Goal: Use online tool/utility: Utilize a website feature to perform a specific function

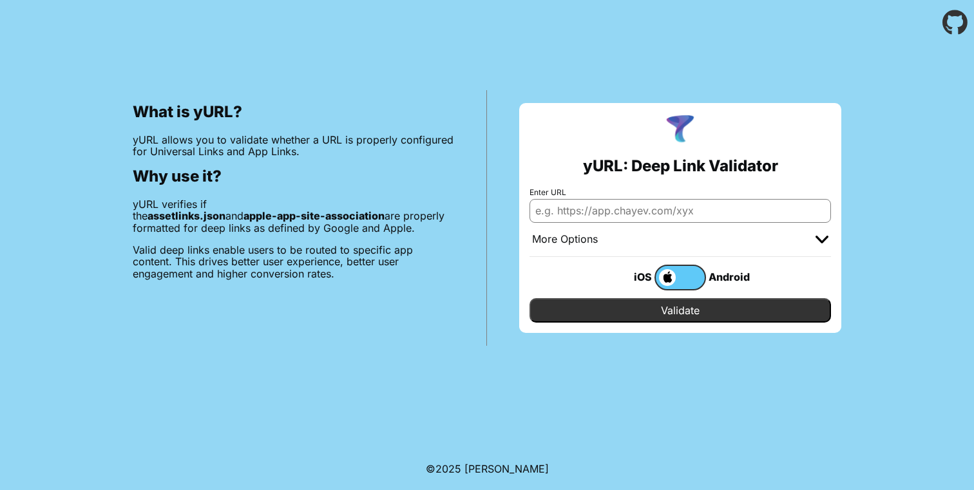
click at [688, 210] on input "Enter URL" at bounding box center [679, 210] width 301 height 23
paste input "[URL][DOMAIN_NAME]"
type input "[URL][DOMAIN_NAME]"
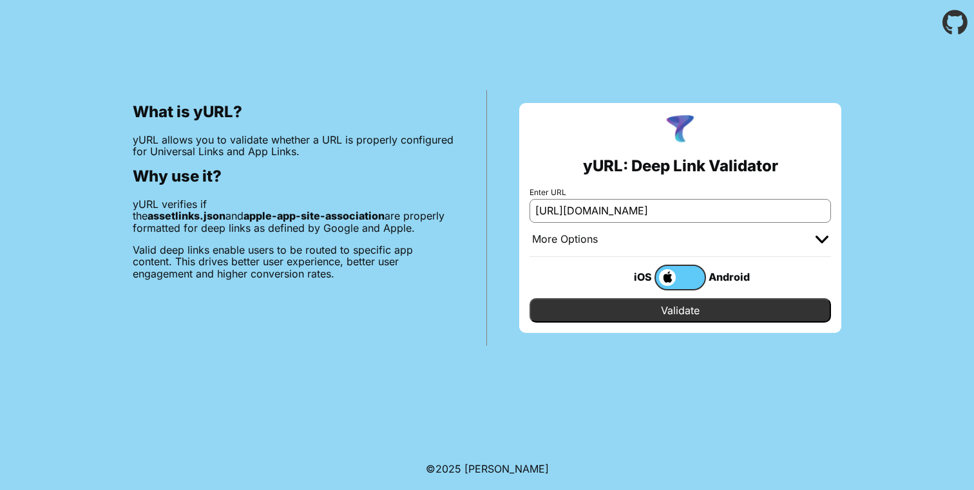
click at [824, 236] on img at bounding box center [821, 240] width 13 height 8
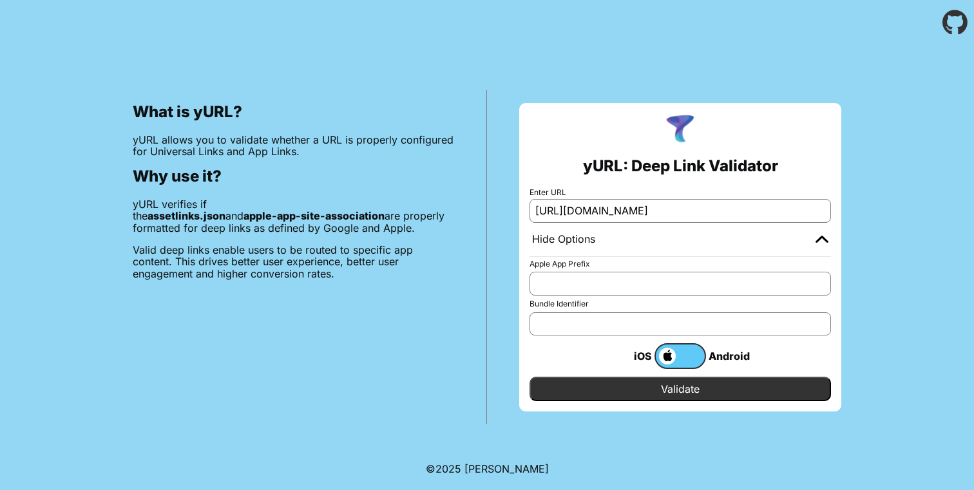
click at [565, 315] on input "Bundle Identifier" at bounding box center [679, 323] width 301 height 23
paste input "com.futurembbs"
type input "com.futurembbs"
click at [614, 391] on input "Validate" at bounding box center [679, 389] width 301 height 24
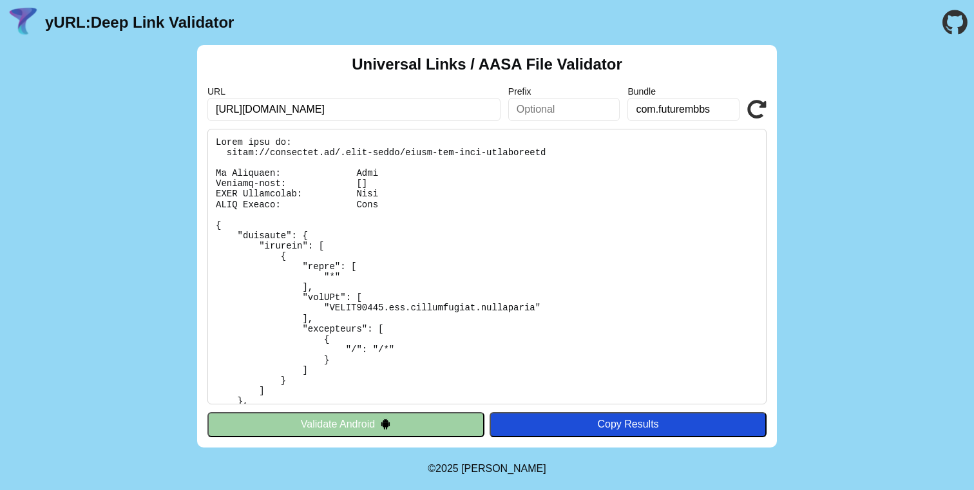
click at [556, 113] on input "text" at bounding box center [564, 109] width 112 height 23
click at [648, 109] on input "com.futurembbs" at bounding box center [683, 109] width 112 height 23
click at [568, 105] on input "text" at bounding box center [564, 109] width 112 height 23
paste input "WD3T3DDYTD"
drag, startPoint x: 517, startPoint y: 109, endPoint x: 489, endPoint y: 114, distance: 28.2
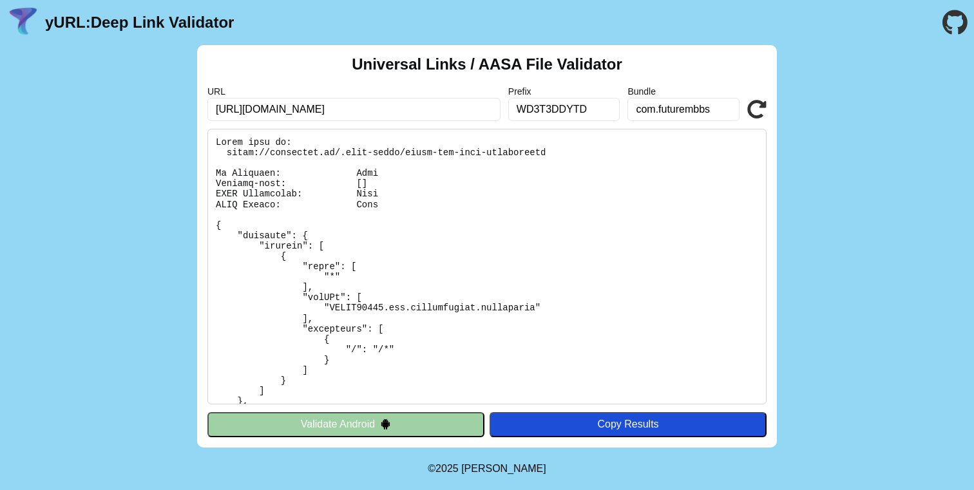
click at [490, 114] on div "URL https://neetsheet.in/.well-known/apple-app-site-association Prefix WD3T3DDY…" at bounding box center [486, 103] width 559 height 35
type input "WD3T3DDYTD"
click at [748, 104] on icon at bounding box center [756, 109] width 19 height 19
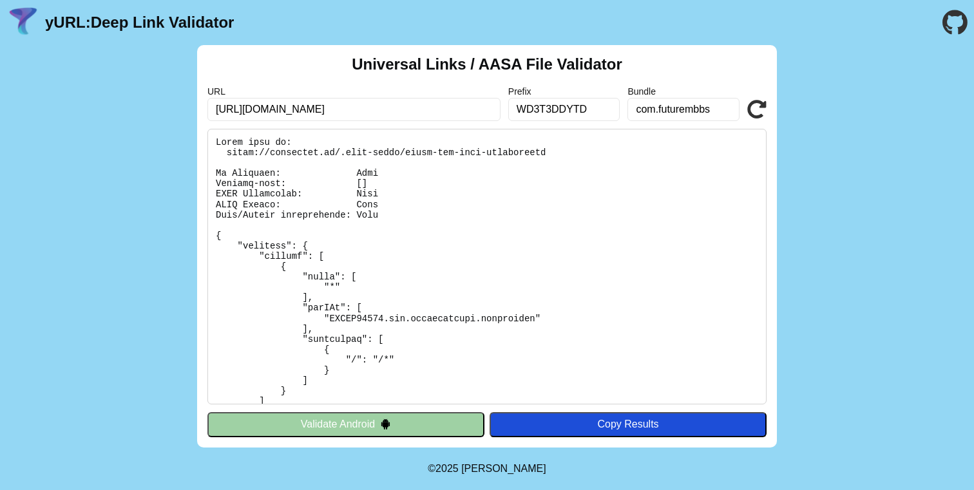
click at [544, 112] on input "WD3T3DDYTD" at bounding box center [564, 109] width 112 height 23
